Goal: Transaction & Acquisition: Purchase product/service

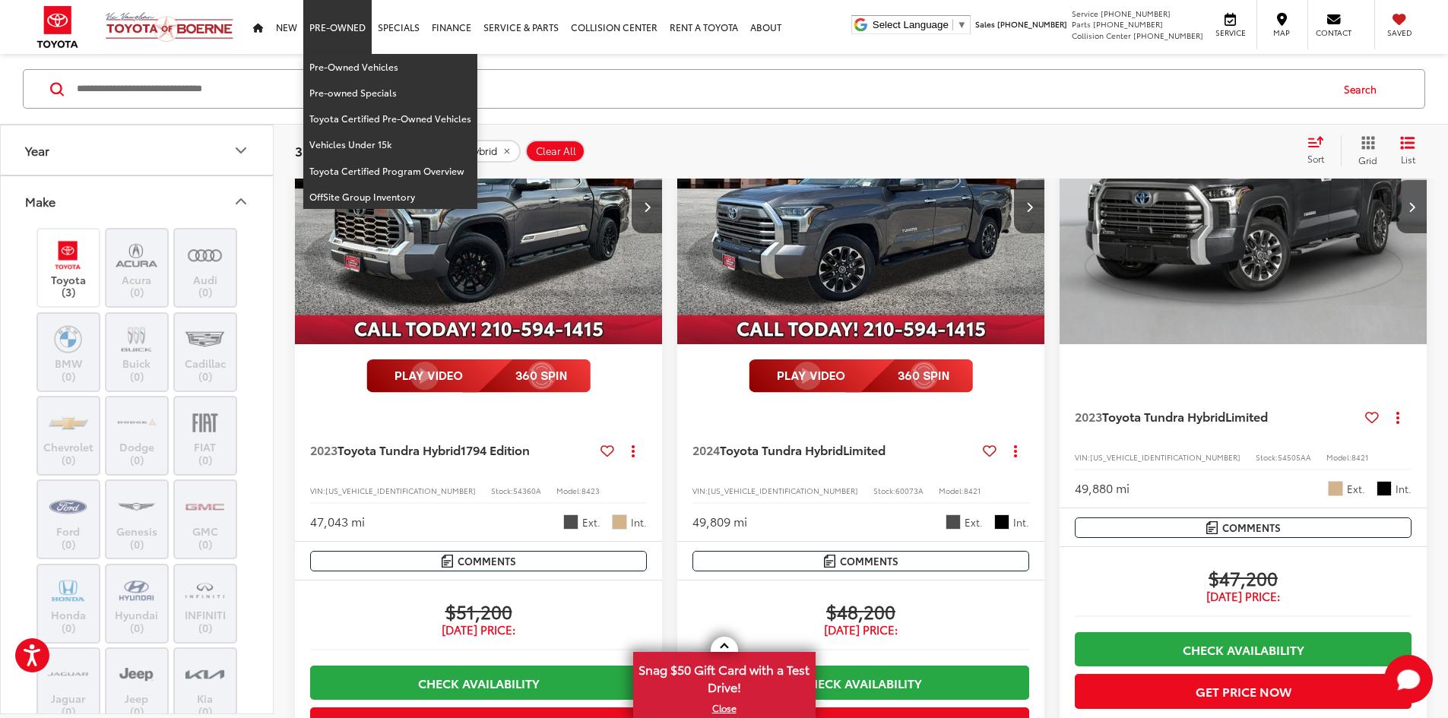
scroll to position [3891, 0]
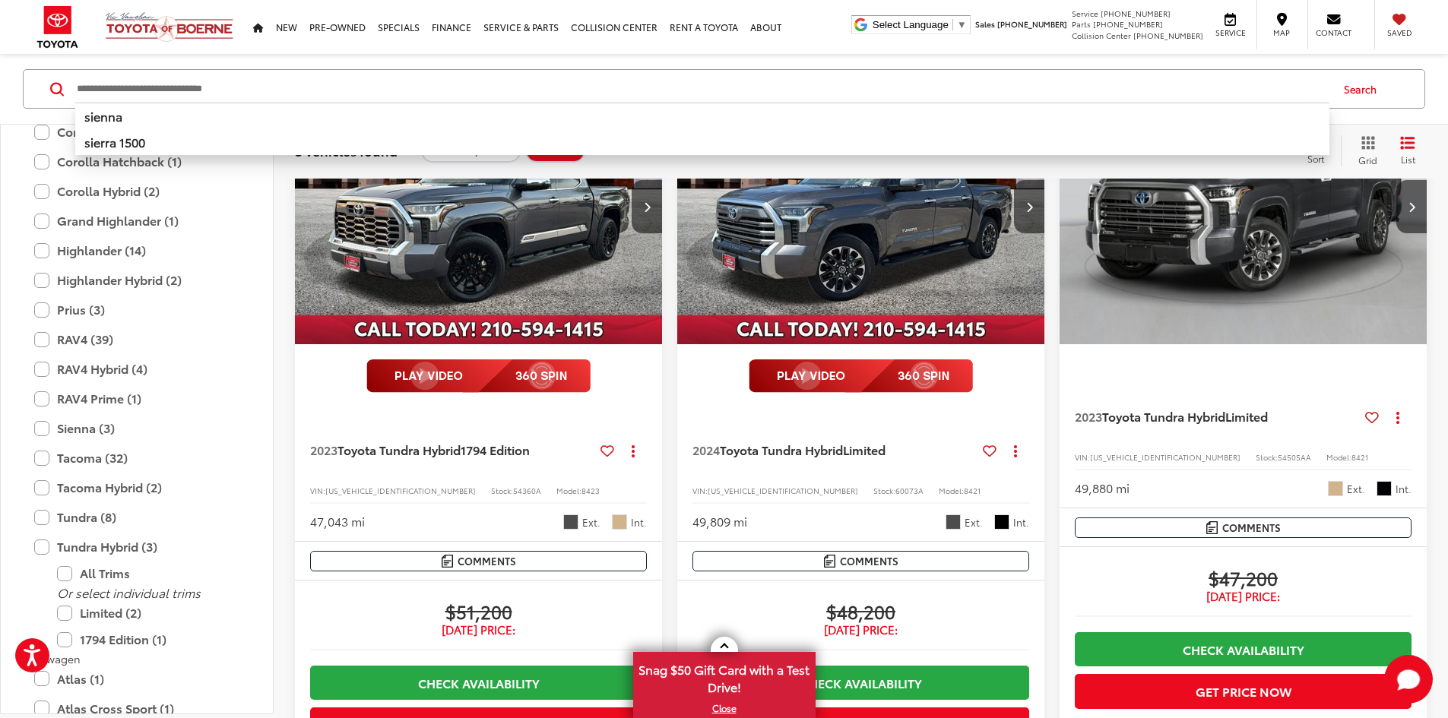
click at [555, 100] on input "Search by Make, Model, or Keyword" at bounding box center [702, 89] width 1254 height 36
paste input "**********"
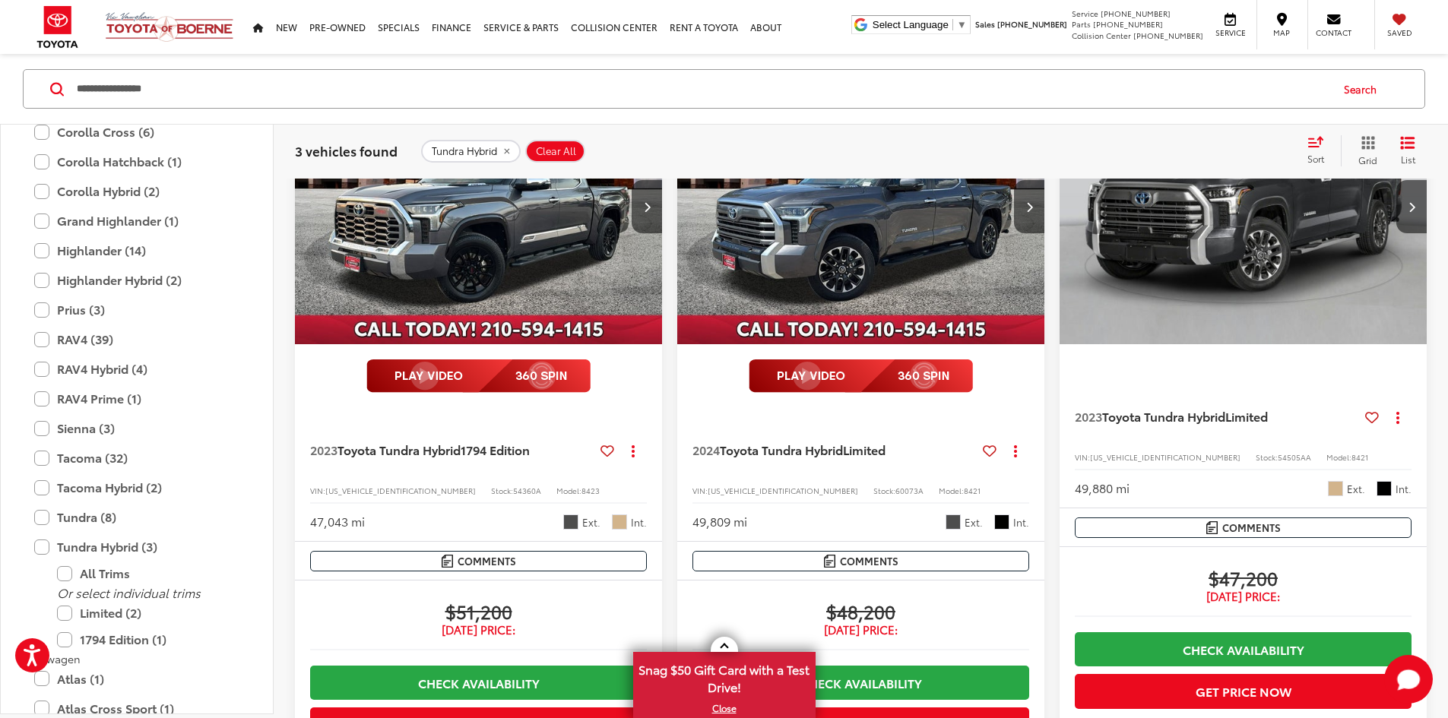
type input "**********"
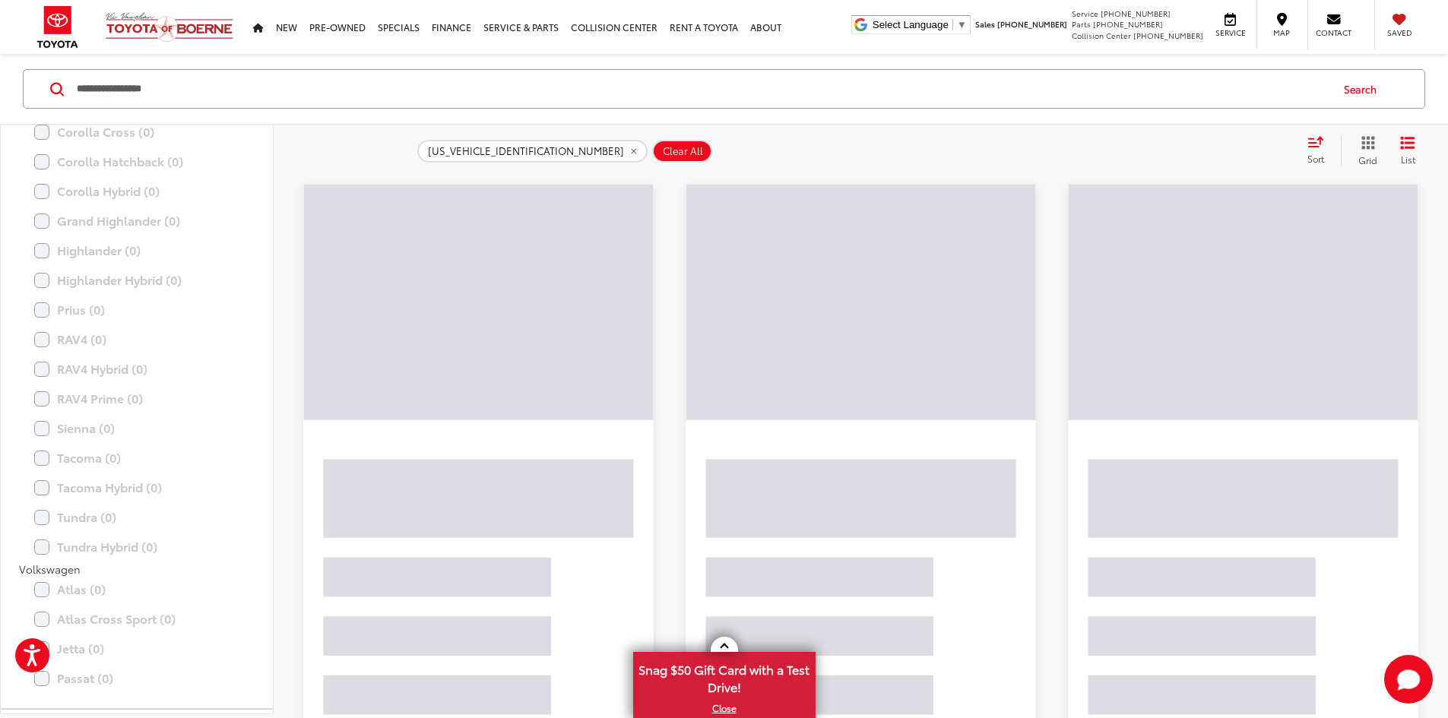
scroll to position [23, 0]
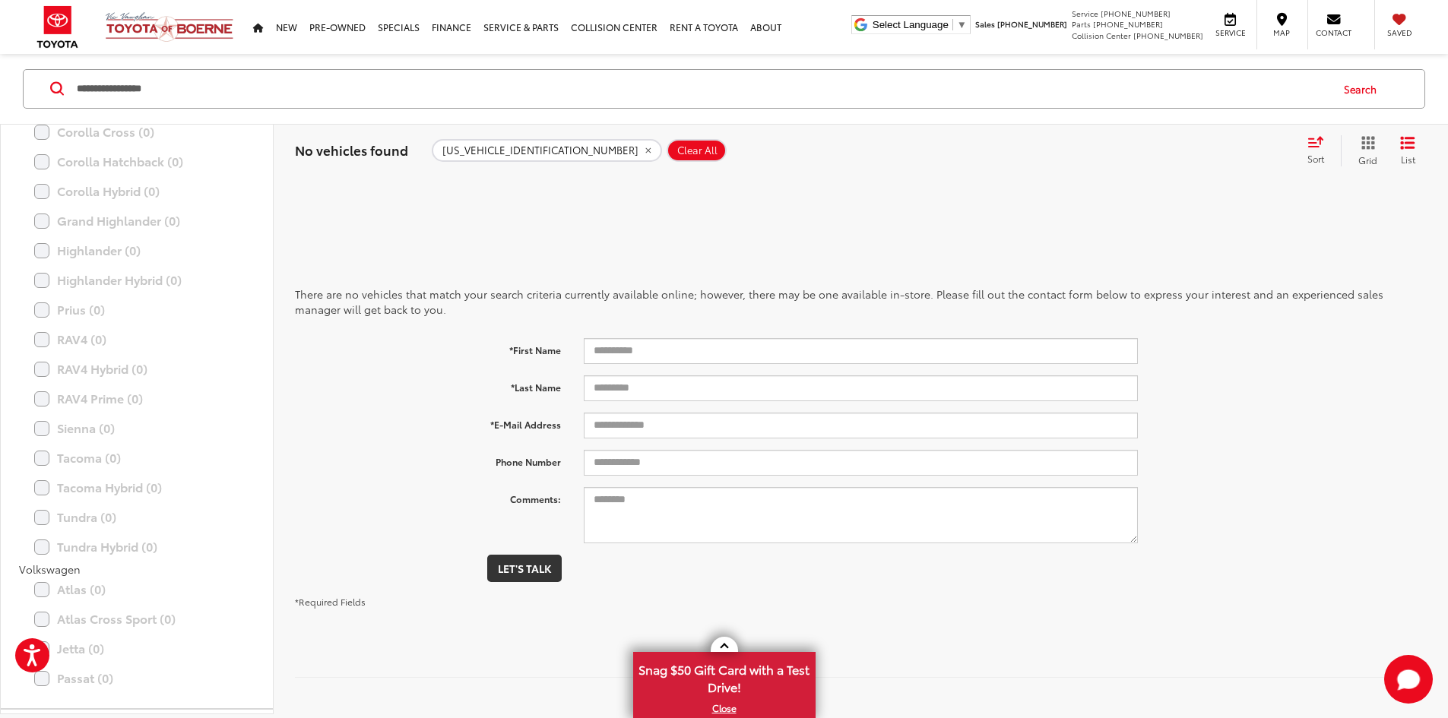
click at [666, 144] on button "Clear All" at bounding box center [696, 150] width 60 height 23
click at [677, 147] on span "Clear All" at bounding box center [697, 150] width 40 height 12
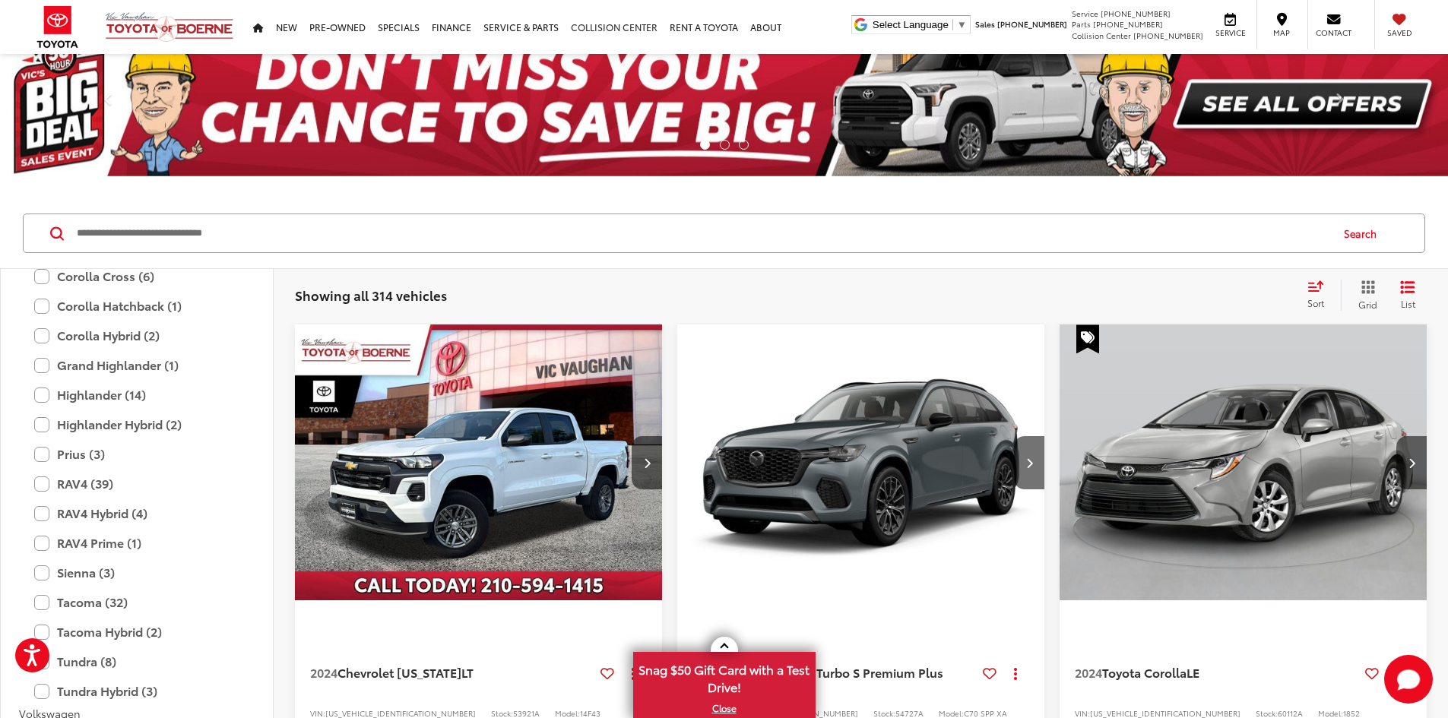
scroll to position [168, 0]
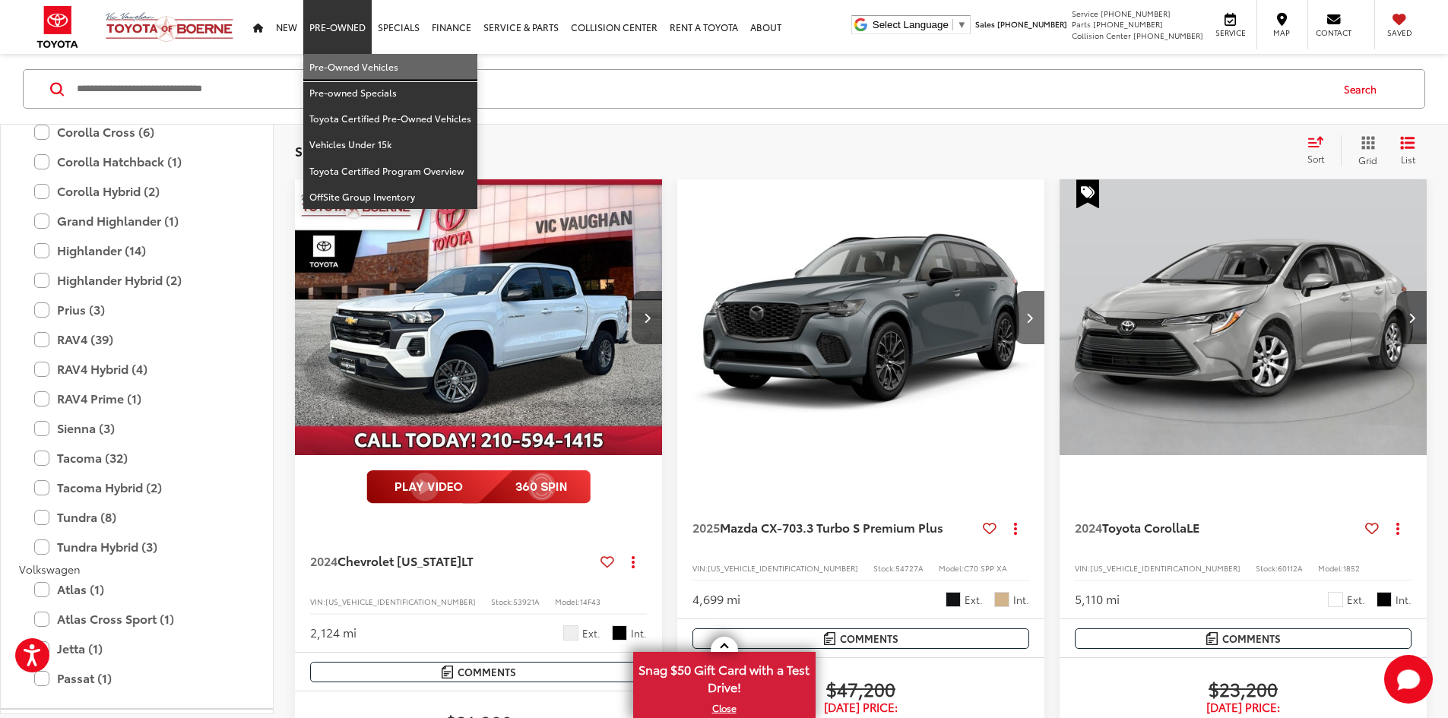
click at [325, 61] on link "Pre-Owned Vehicles" at bounding box center [390, 67] width 174 height 26
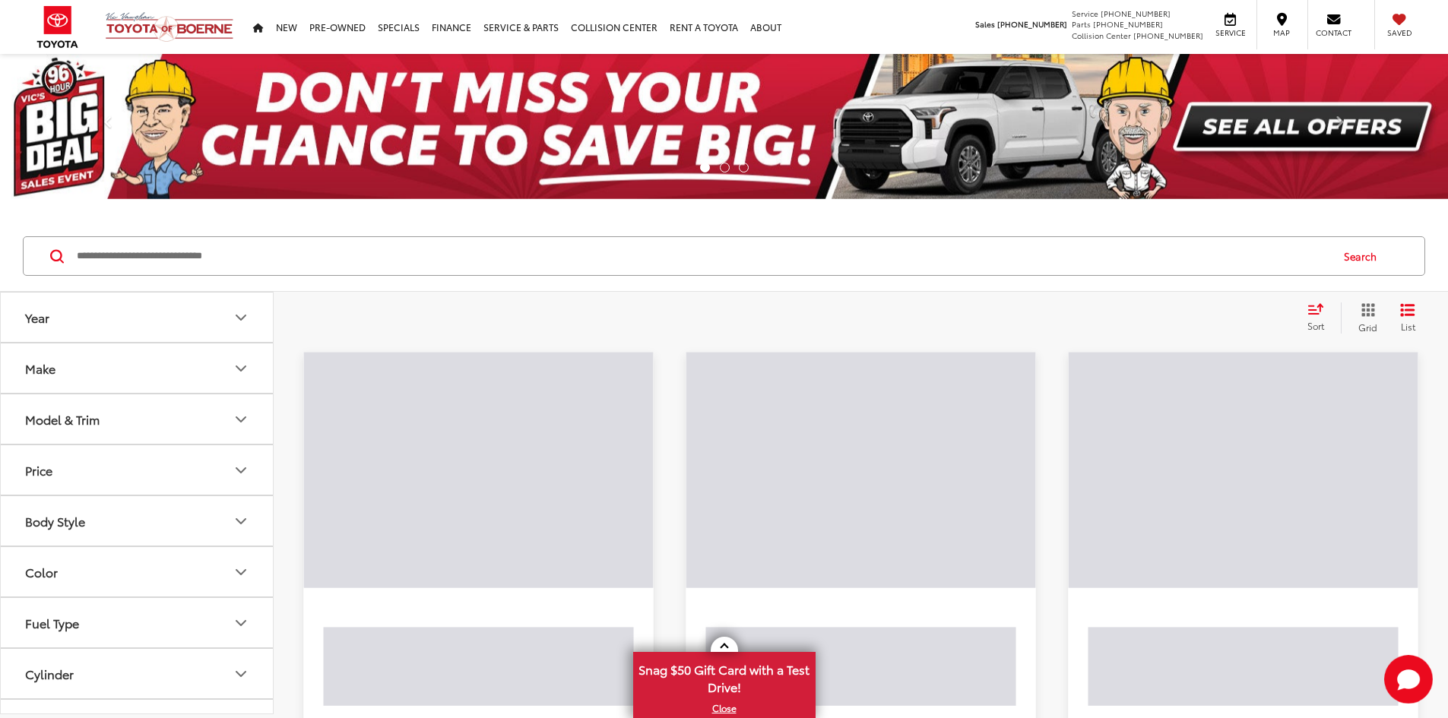
click at [141, 356] on button "Make" at bounding box center [138, 367] width 274 height 49
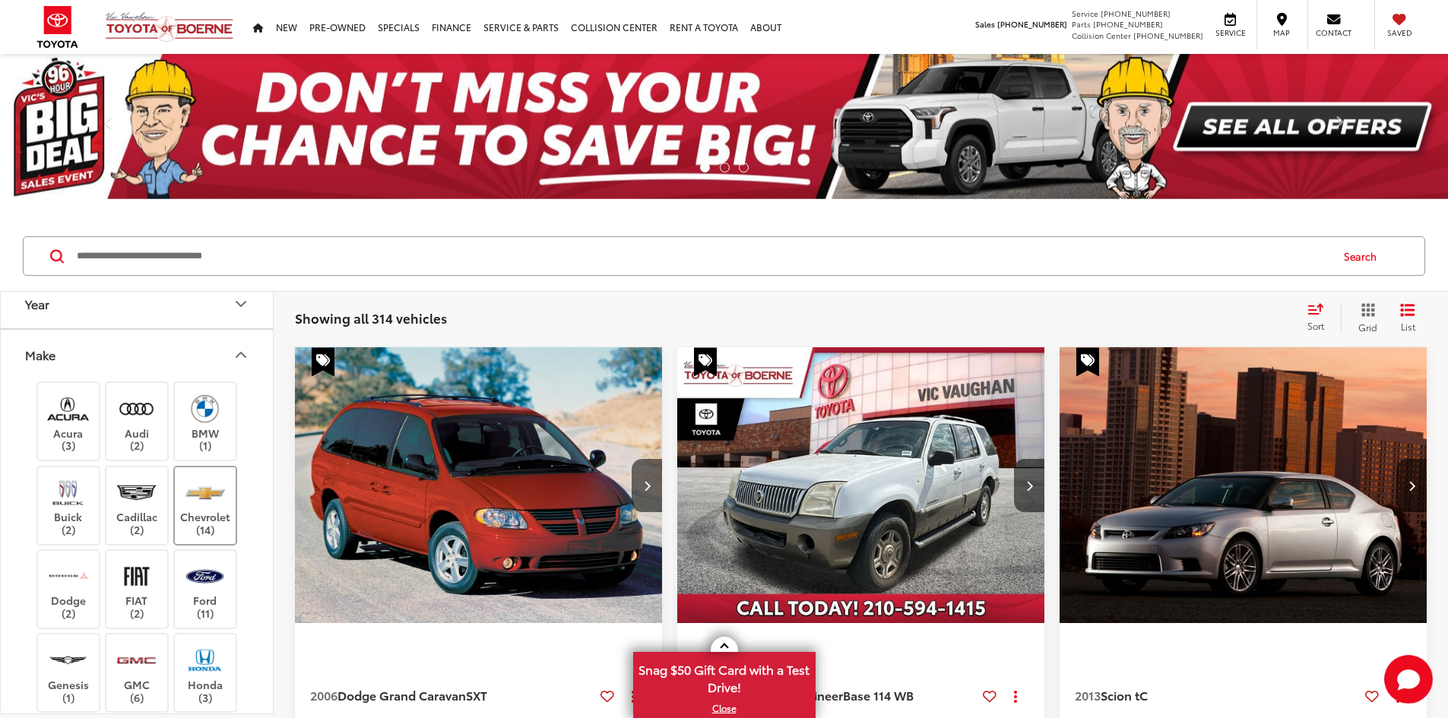
drag, startPoint x: 170, startPoint y: 481, endPoint x: 174, endPoint y: 537, distance: 55.6
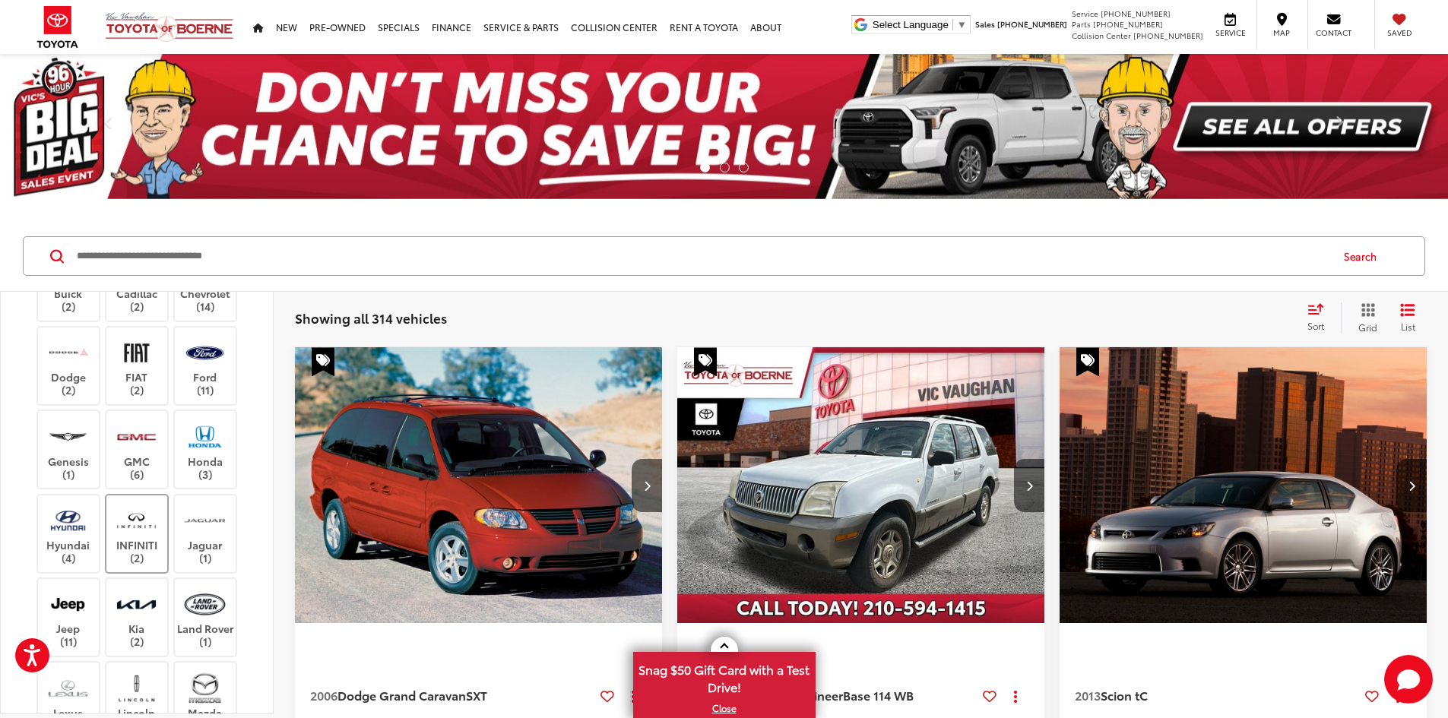
drag, startPoint x: 169, startPoint y: 479, endPoint x: 166, endPoint y: 569, distance: 90.5
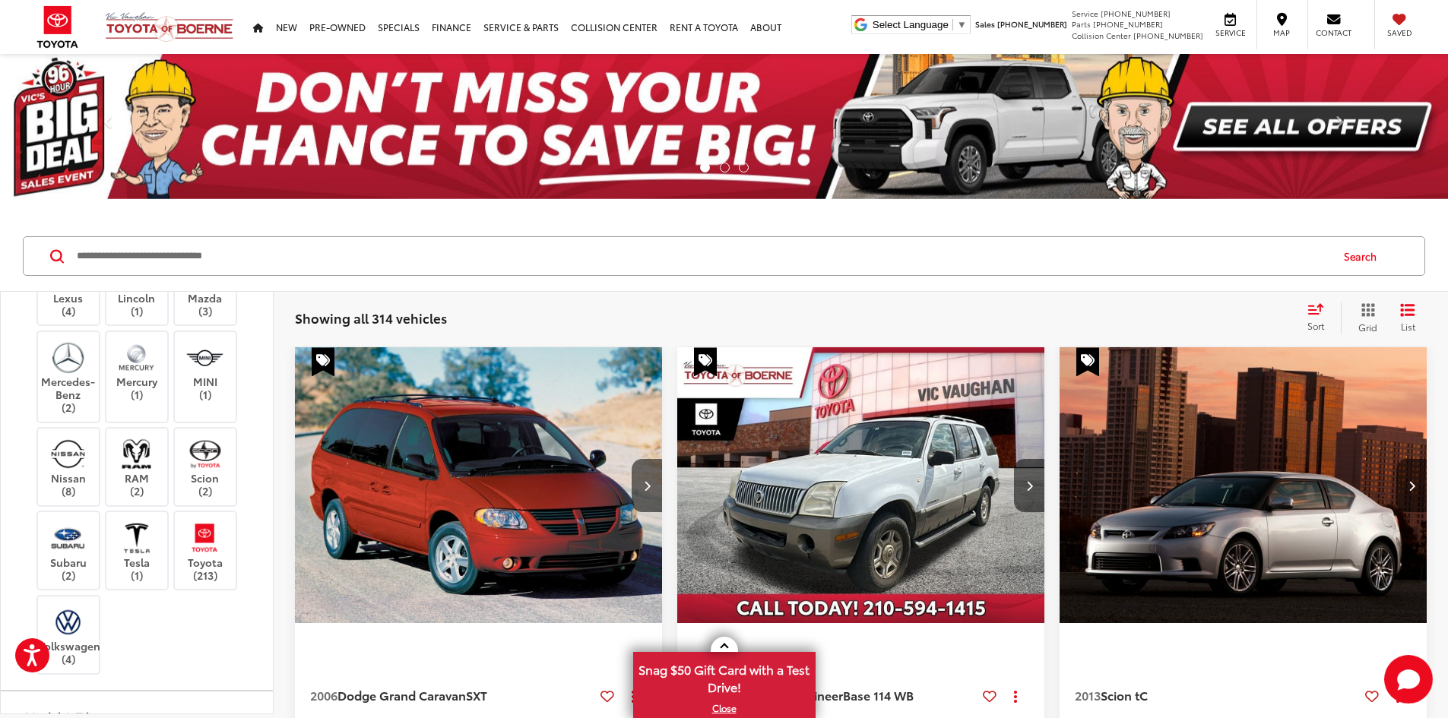
drag, startPoint x: 169, startPoint y: 499, endPoint x: 169, endPoint y: 583, distance: 83.6
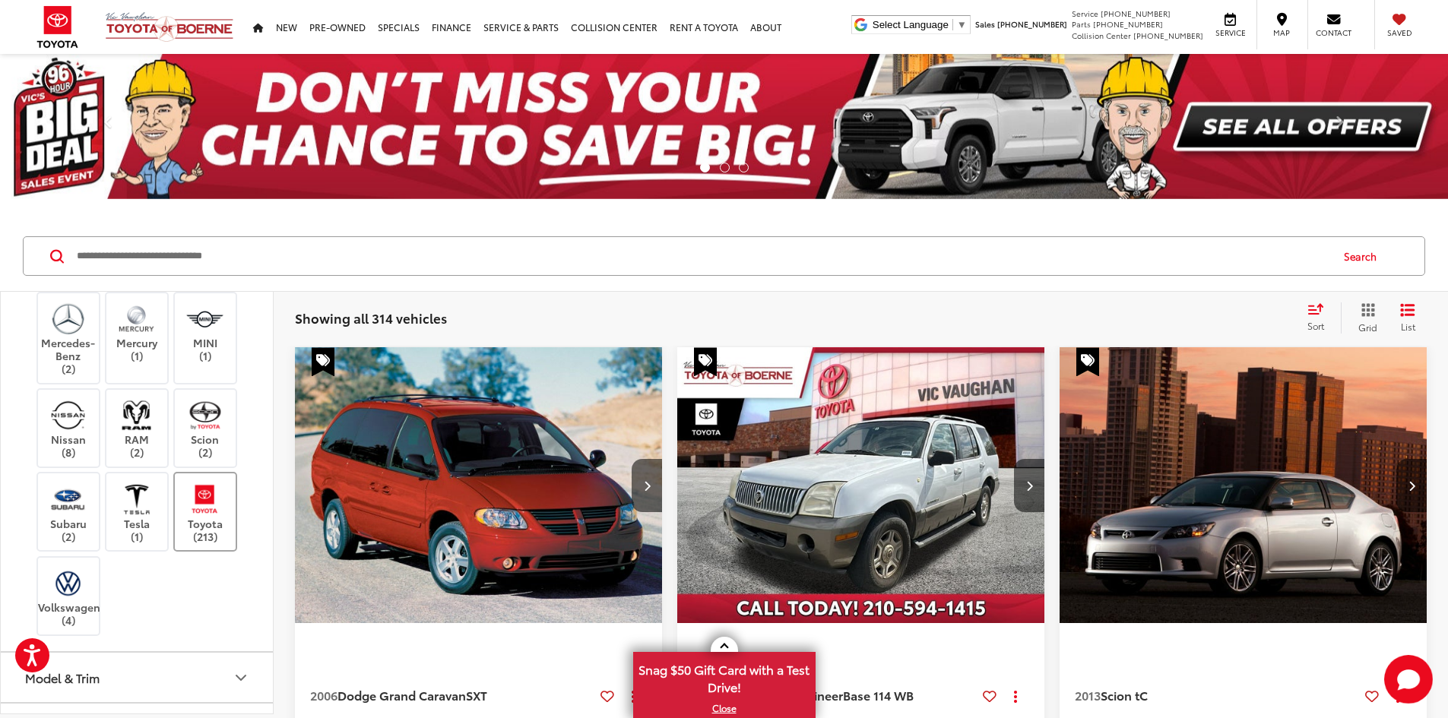
click at [195, 511] on img at bounding box center [205, 499] width 42 height 36
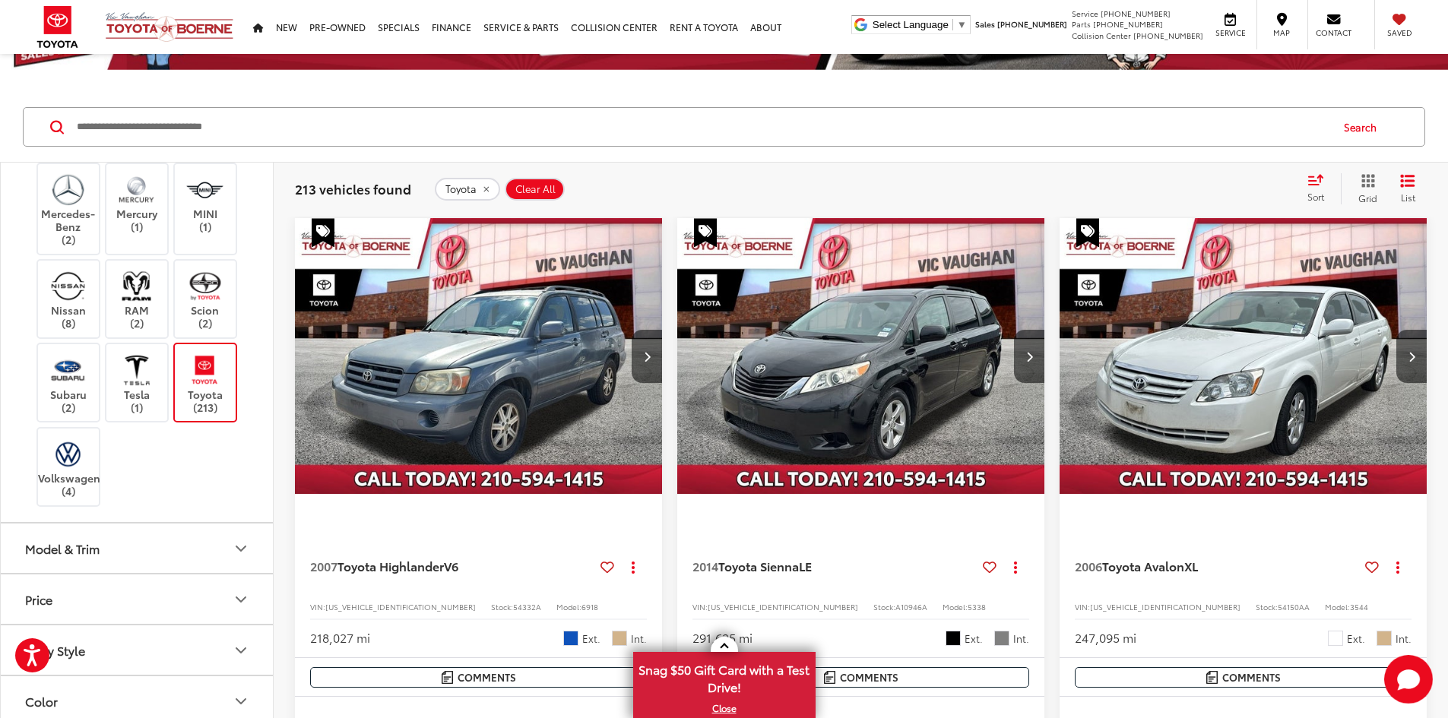
scroll to position [216, 0]
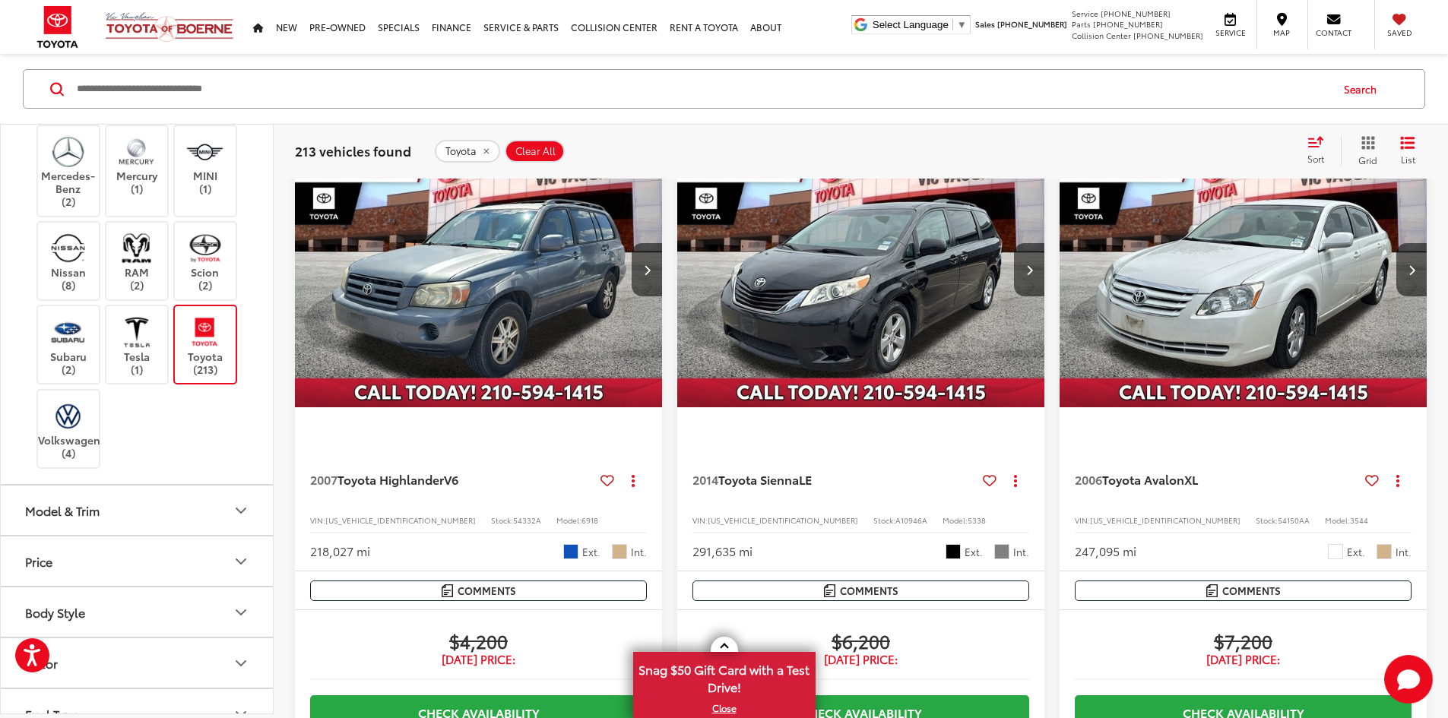
click at [151, 506] on button "Model & Trim" at bounding box center [138, 510] width 274 height 49
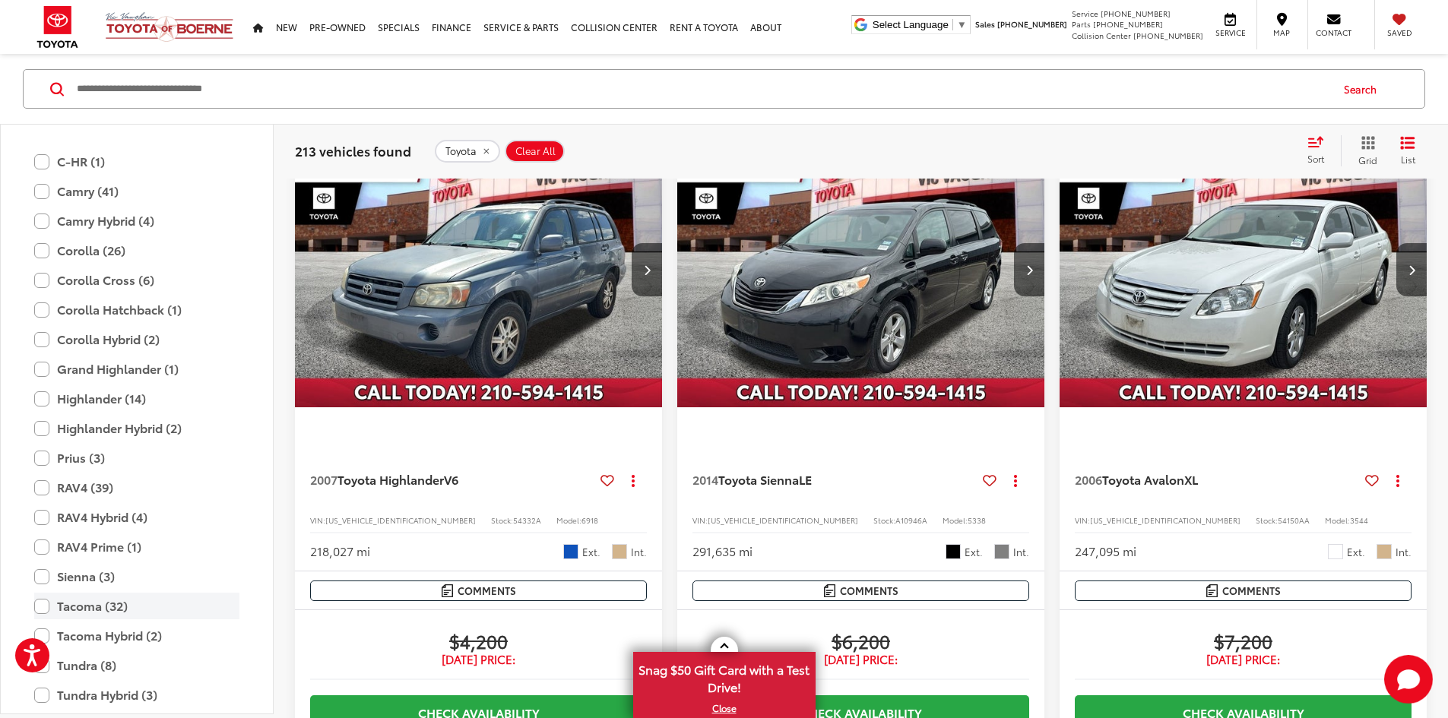
scroll to position [1221, 0]
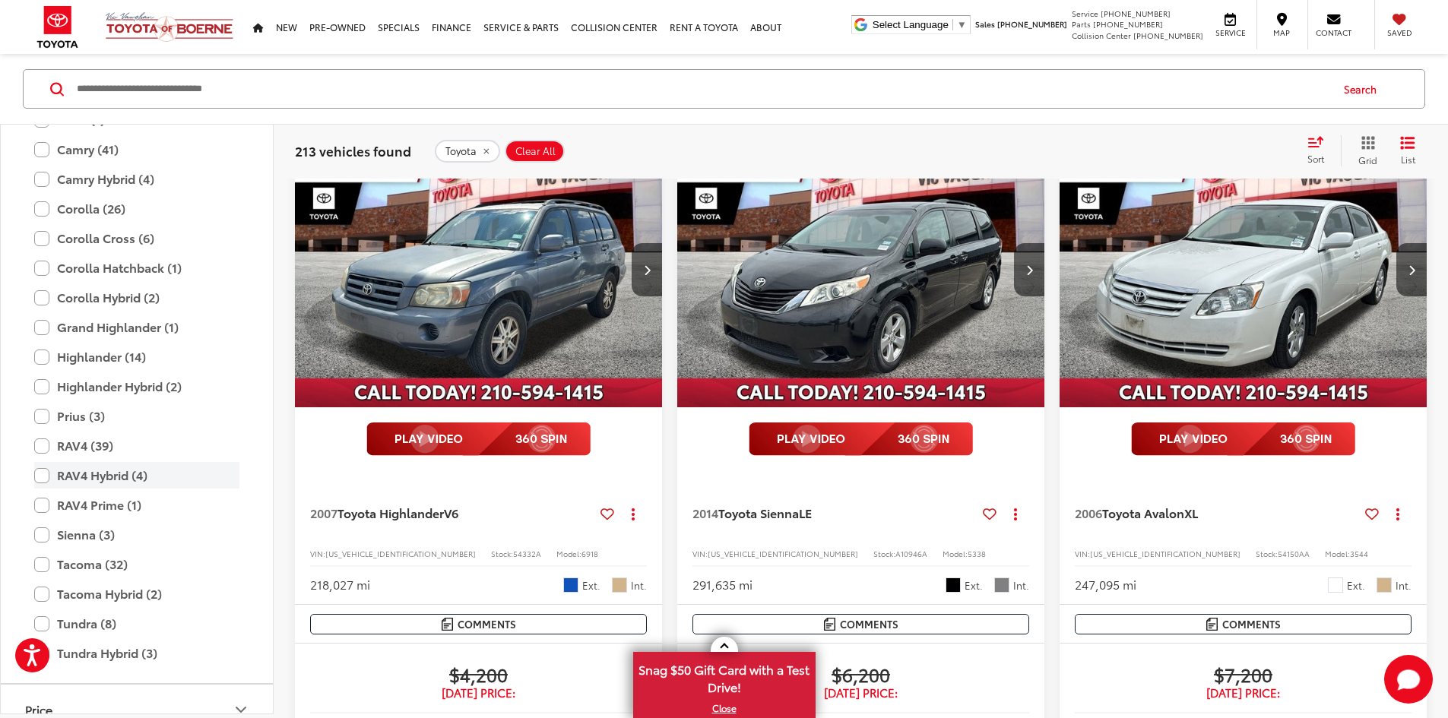
click at [42, 470] on label "RAV4 Hybrid (4)" at bounding box center [136, 475] width 205 height 27
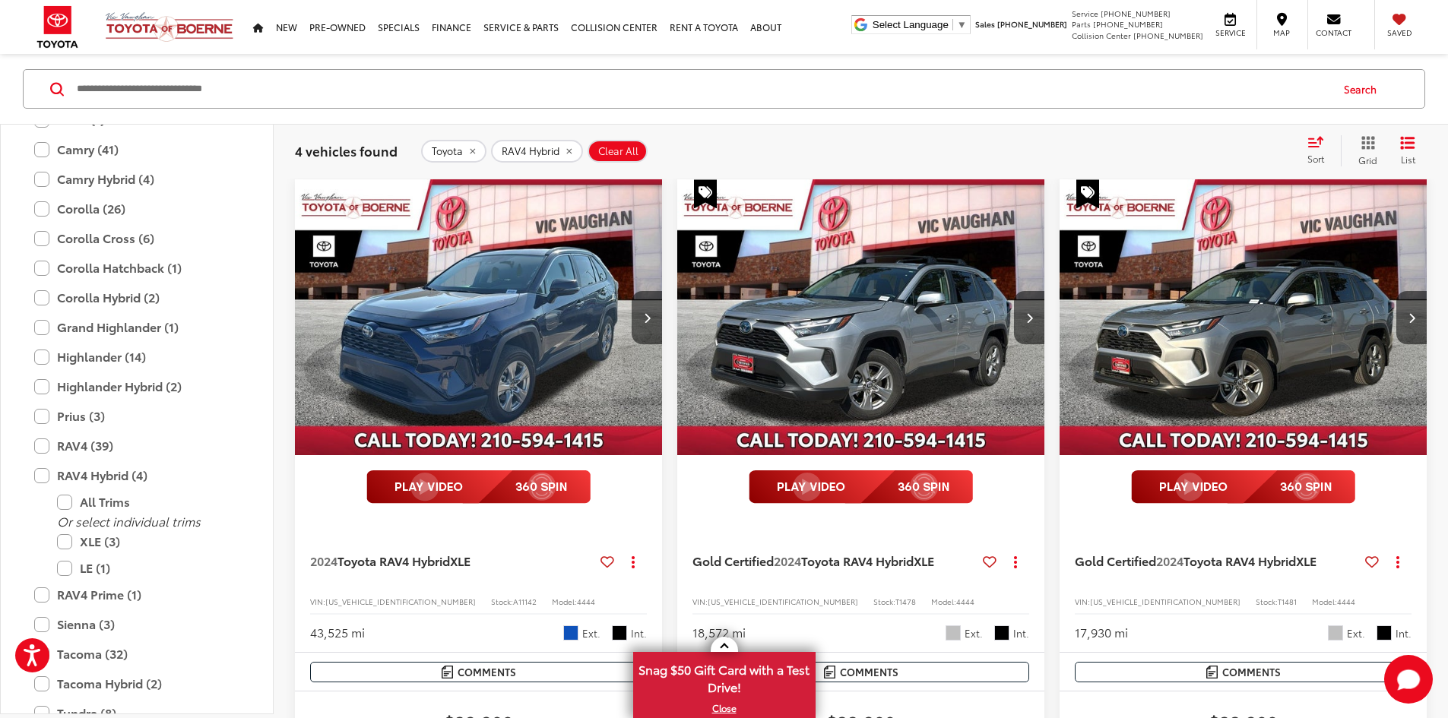
click at [822, 99] on input "Search by Make, Model, or Keyword" at bounding box center [702, 89] width 1254 height 36
paste input "**********"
type input "**********"
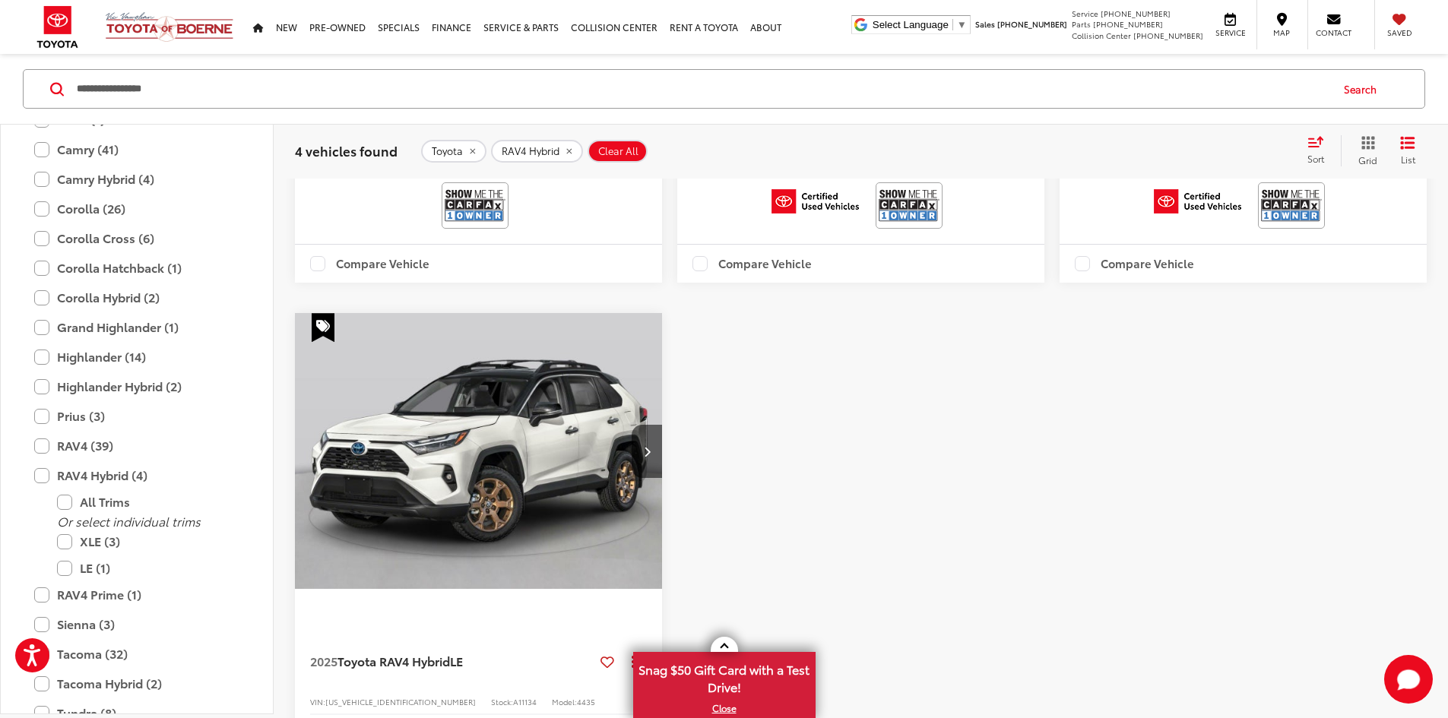
drag, startPoint x: 1143, startPoint y: 486, endPoint x: 1154, endPoint y: 569, distance: 84.3
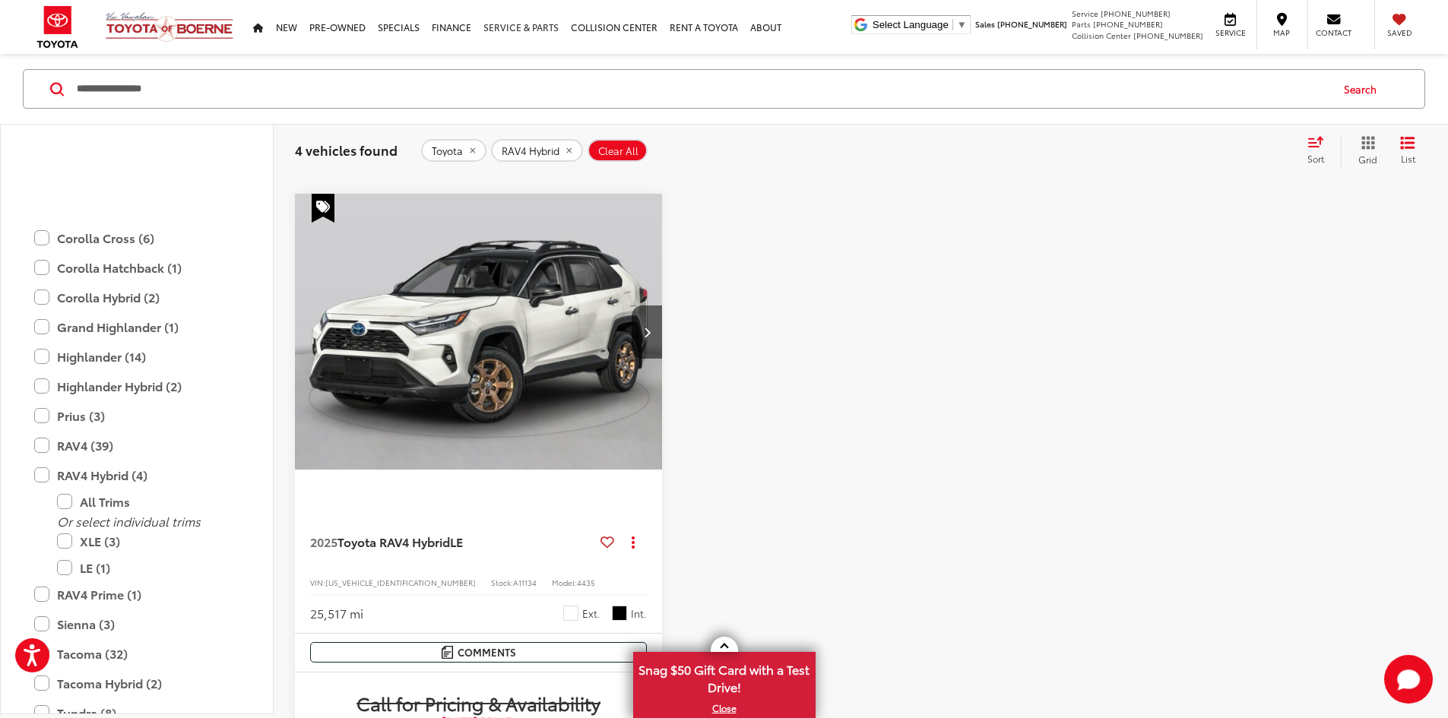
scroll to position [910, 0]
